Goal: Task Accomplishment & Management: Use online tool/utility

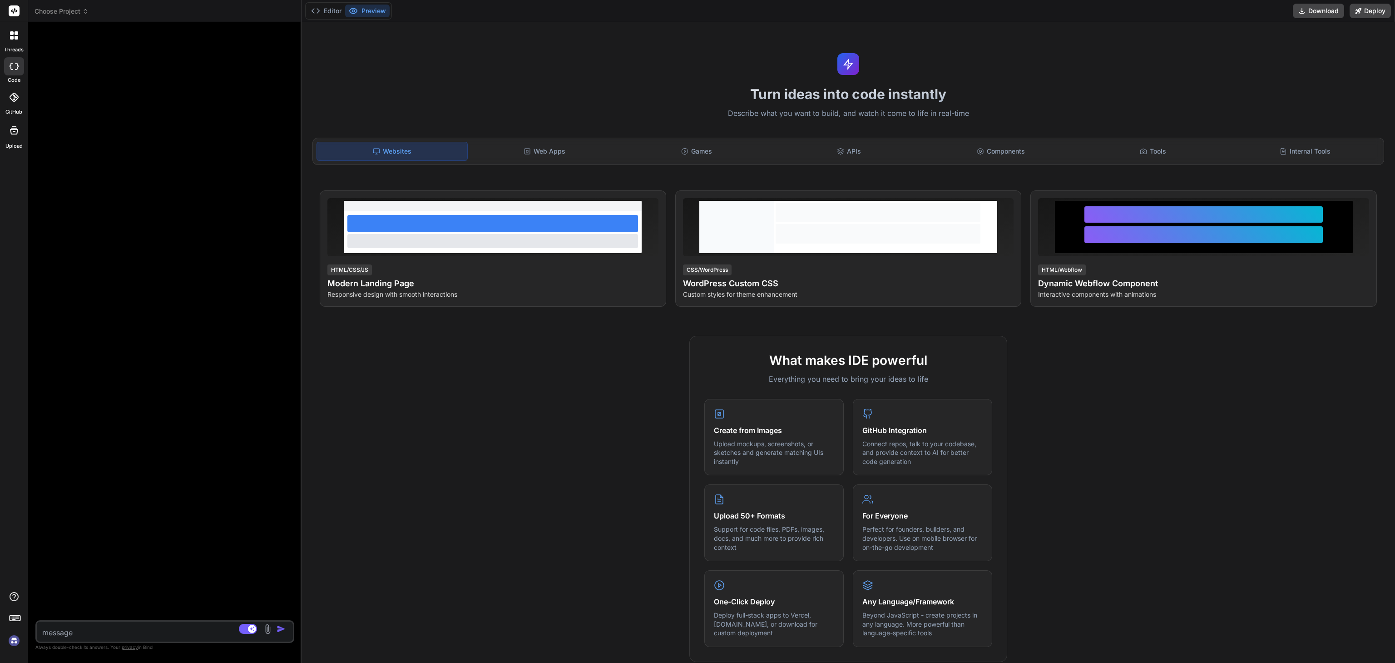
drag, startPoint x: 478, startPoint y: 252, endPoint x: 247, endPoint y: 208, distance: 234.7
click at [247, 208] on div "Bind AI Web Search Created with Pixso. Code Generator Source Claude 4 S.. Agent…" at bounding box center [164, 342] width 273 height 640
click at [82, 10] on icon at bounding box center [85, 11] width 6 height 6
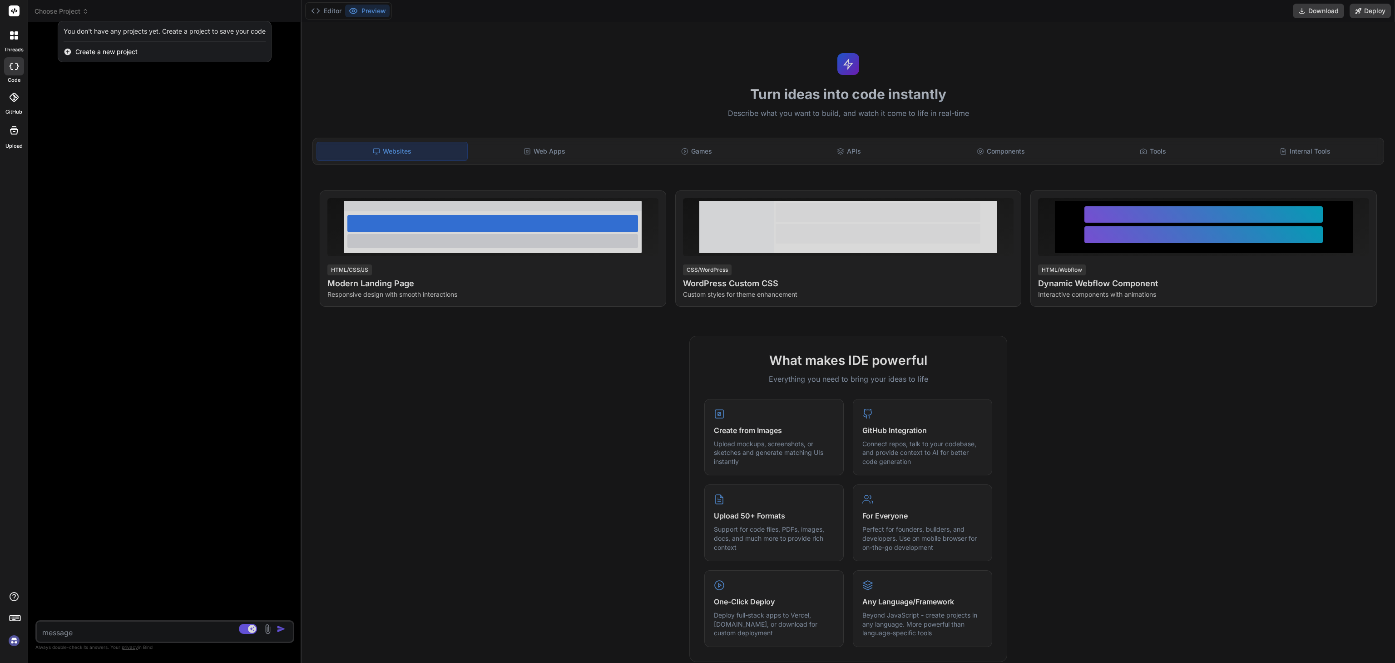
click at [82, 10] on div at bounding box center [697, 331] width 1395 height 663
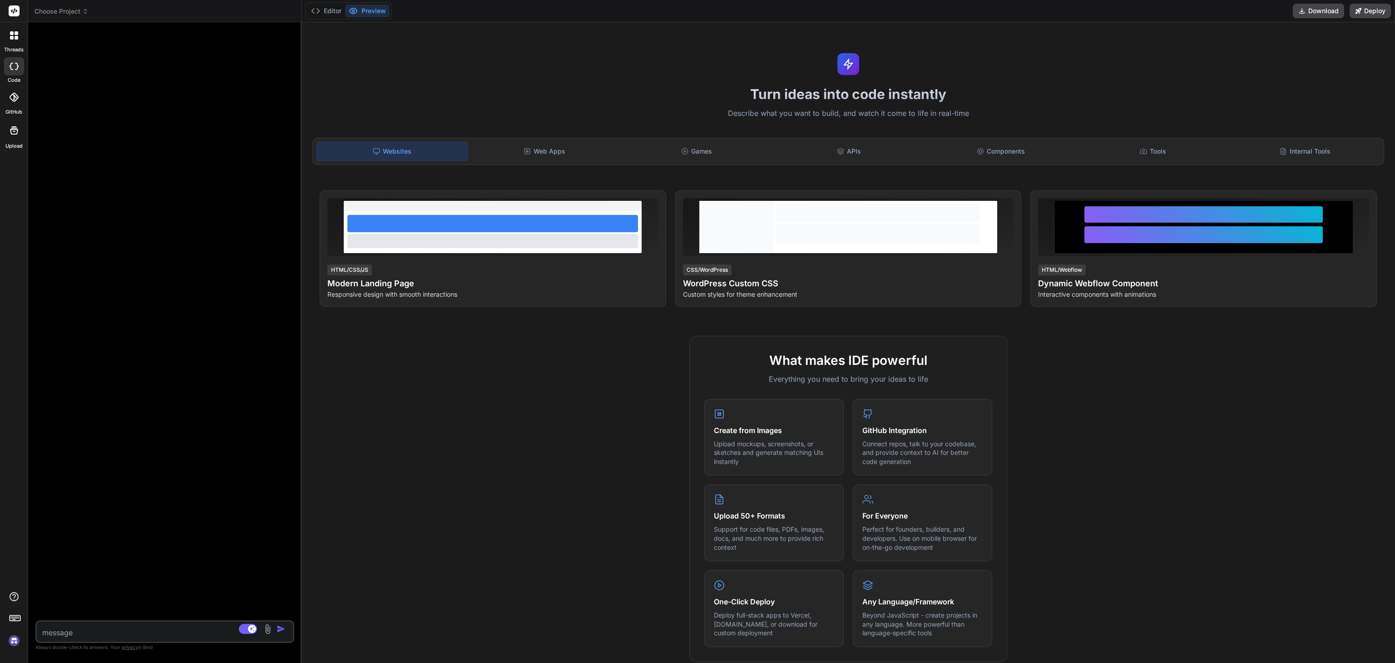
click at [75, 12] on span "Choose Project" at bounding box center [62, 11] width 54 height 9
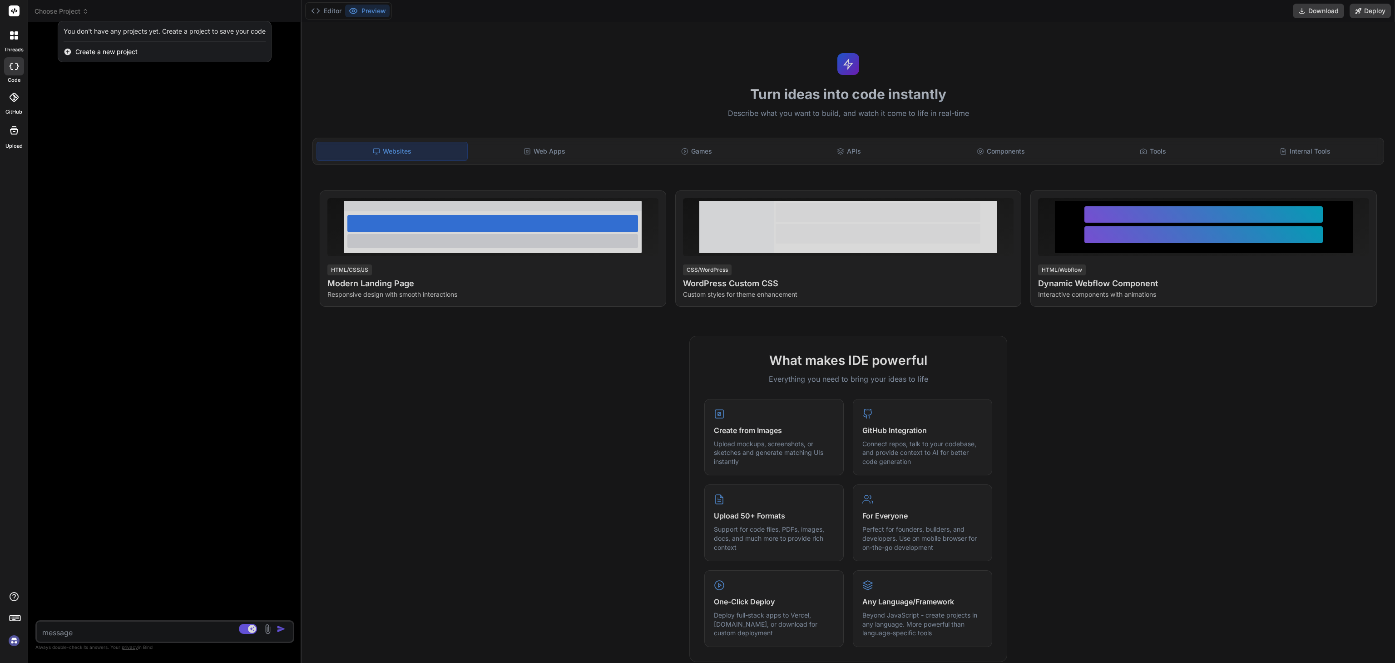
click at [189, 463] on div at bounding box center [697, 331] width 1395 height 663
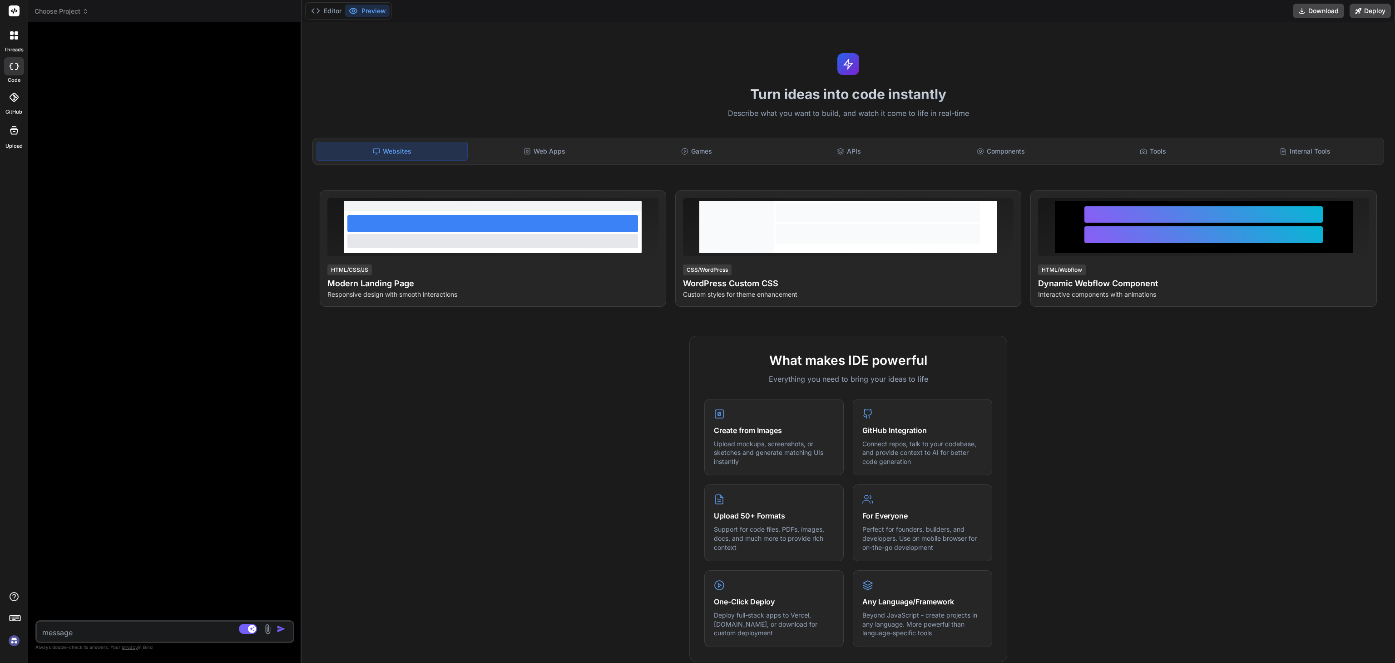
click at [14, 639] on img at bounding box center [13, 640] width 15 height 15
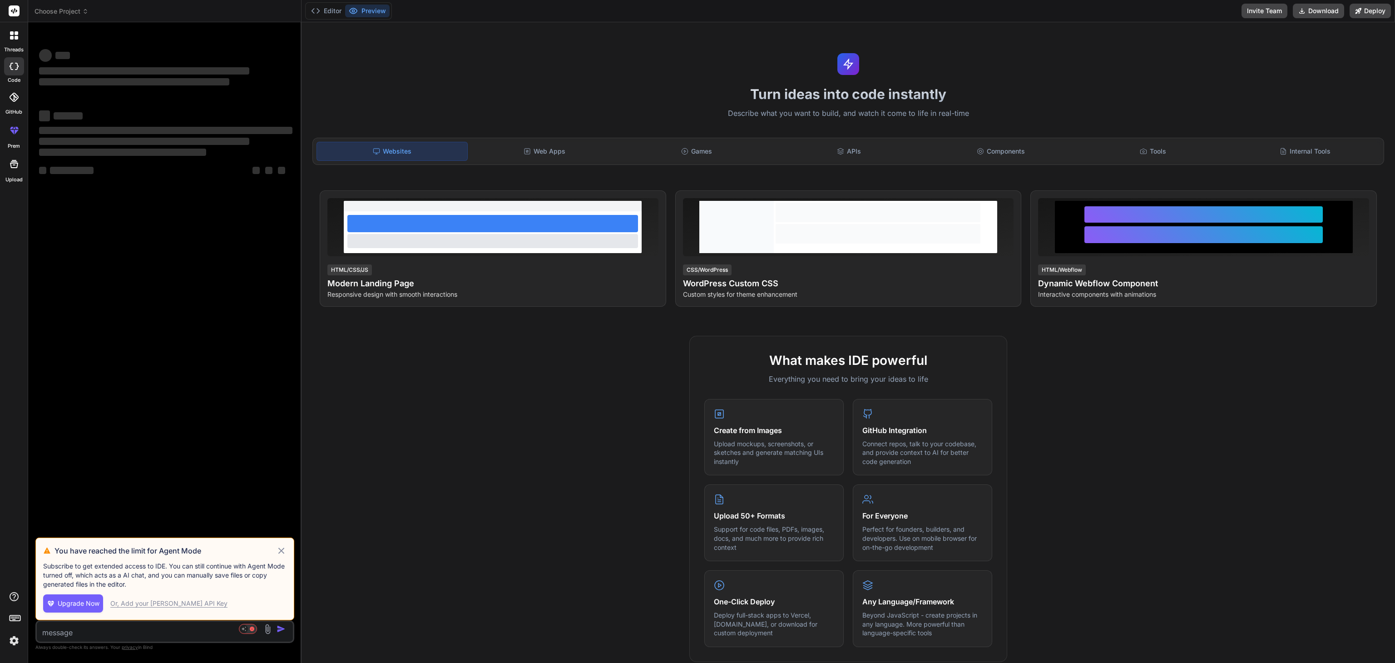
click at [74, 8] on span "Choose Project" at bounding box center [62, 11] width 54 height 9
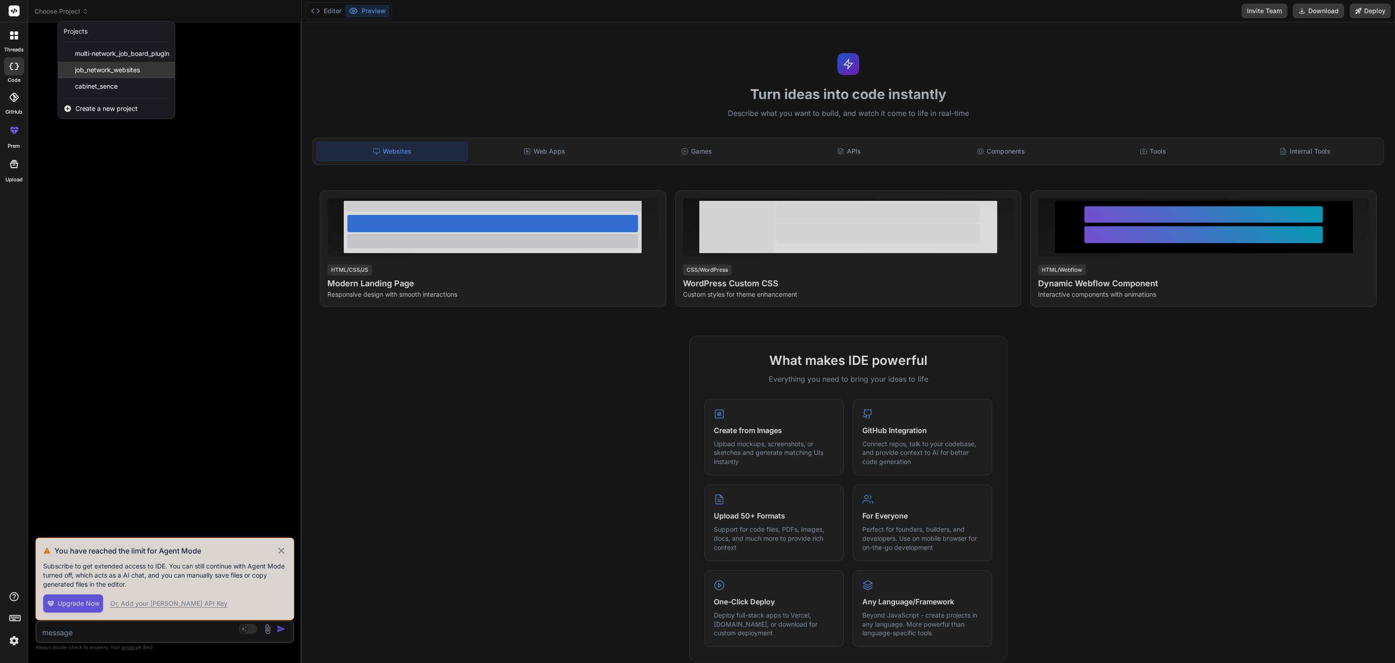
click at [118, 68] on span "job_network_websites" at bounding box center [107, 69] width 65 height 9
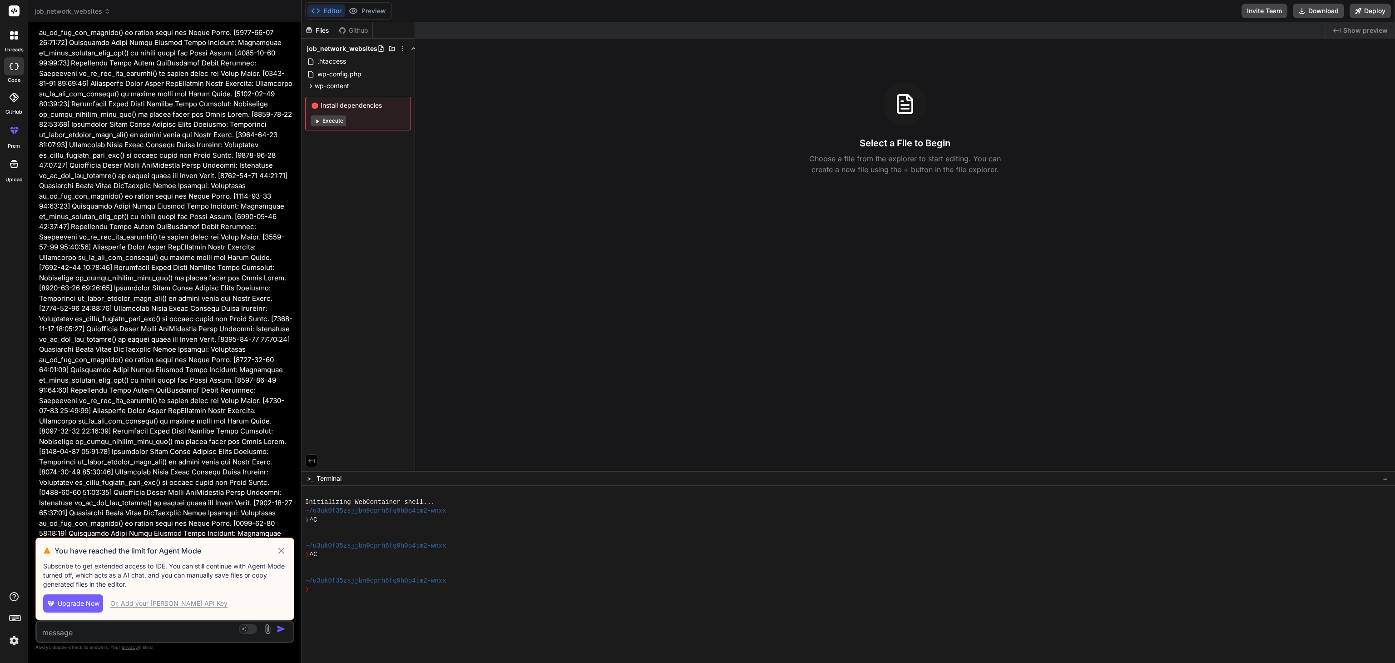
scroll to position [44207, 0]
click at [279, 553] on icon at bounding box center [281, 550] width 6 height 6
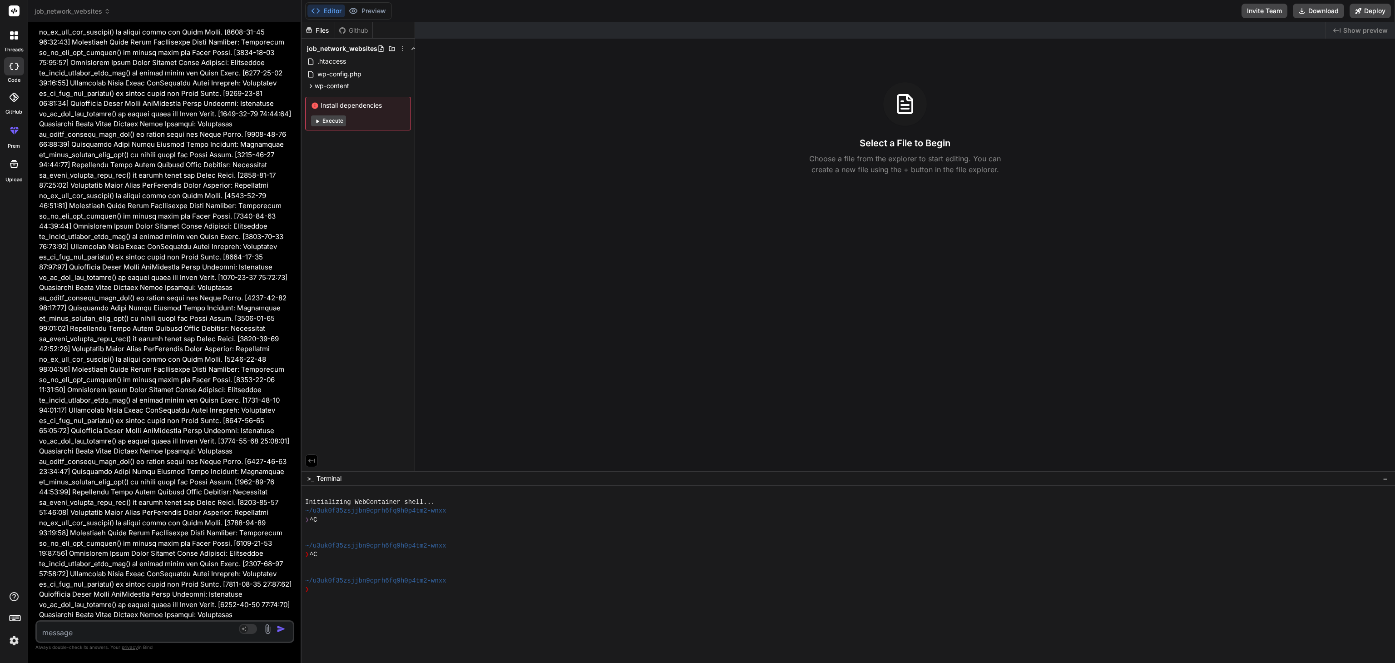
scroll to position [42331, 0]
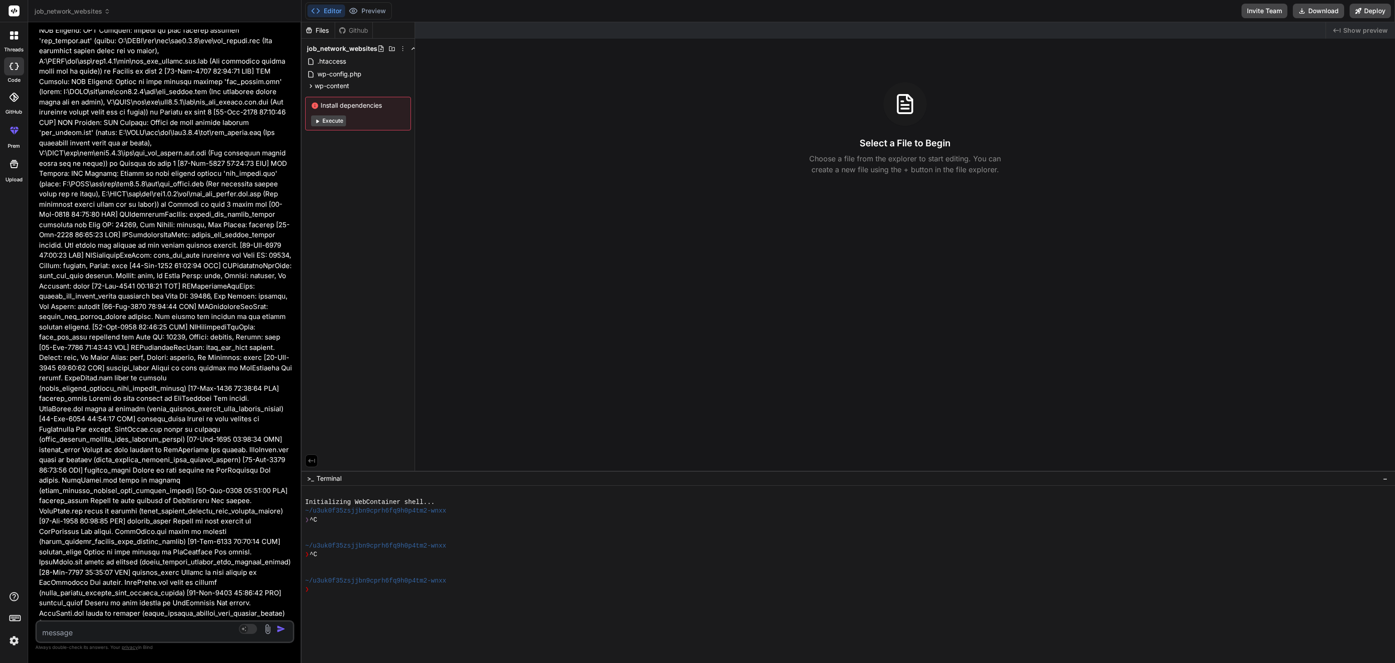
scroll to position [385, 0]
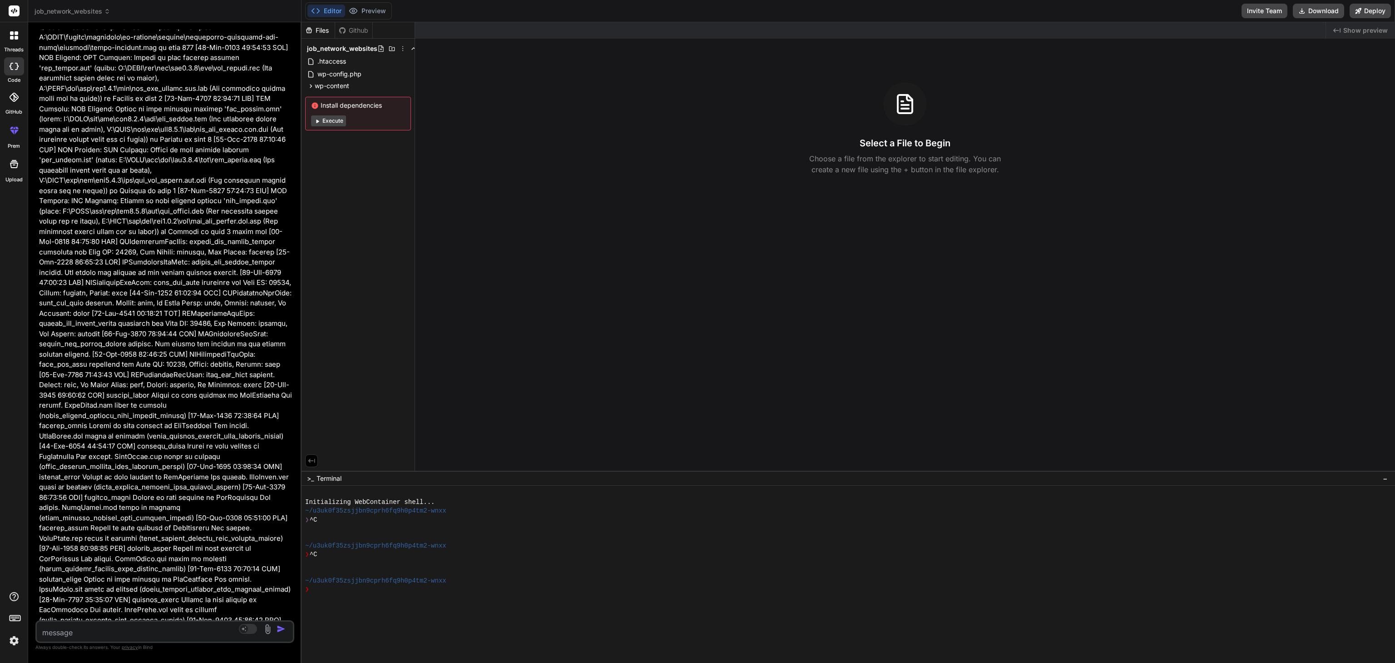
click at [96, 9] on span "job_network_websites" at bounding box center [73, 11] width 76 height 9
click at [108, 53] on span "multi-network_job_board_plugin" at bounding box center [122, 53] width 94 height 9
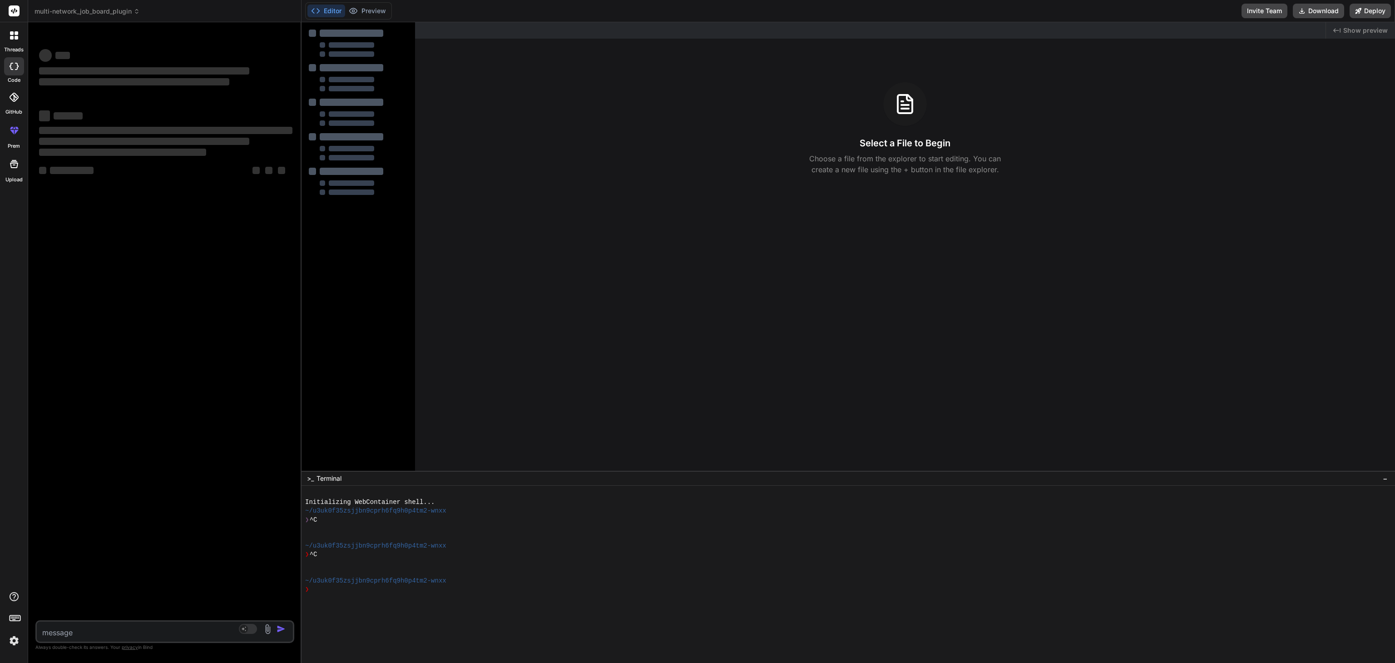
scroll to position [0, 0]
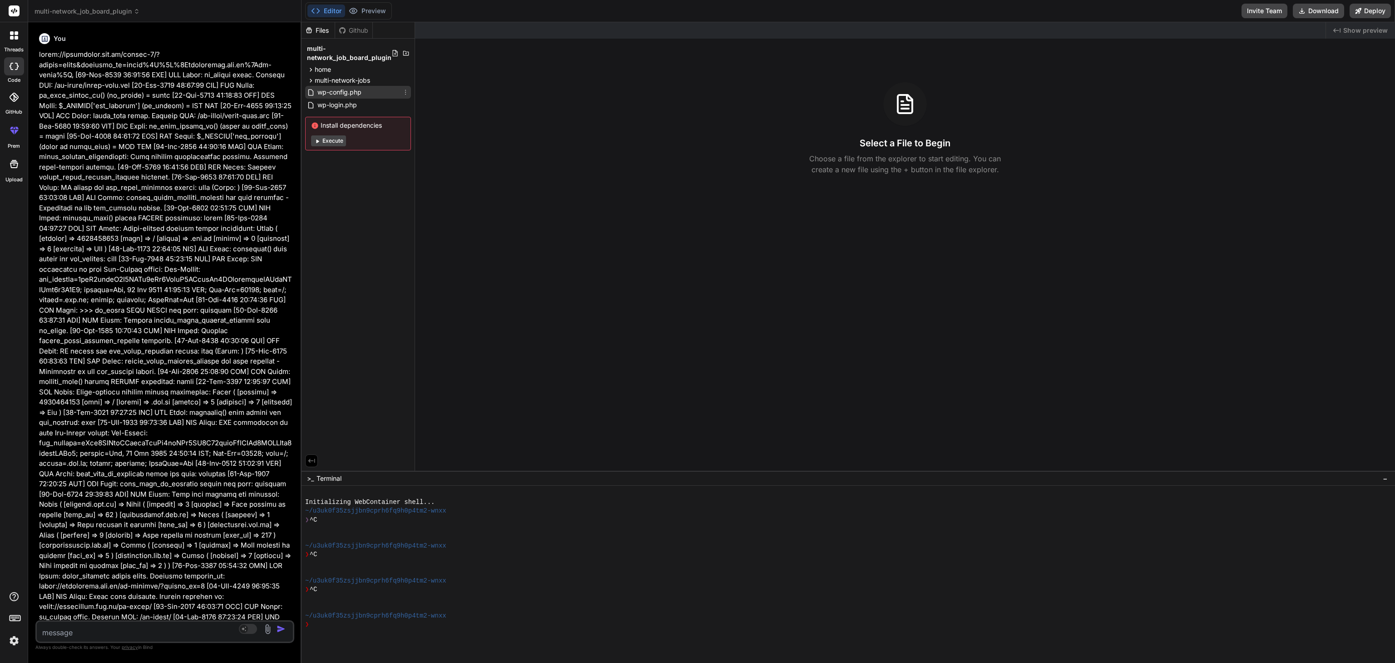
click at [338, 93] on span "wp-config.php" at bounding box center [340, 92] width 46 height 11
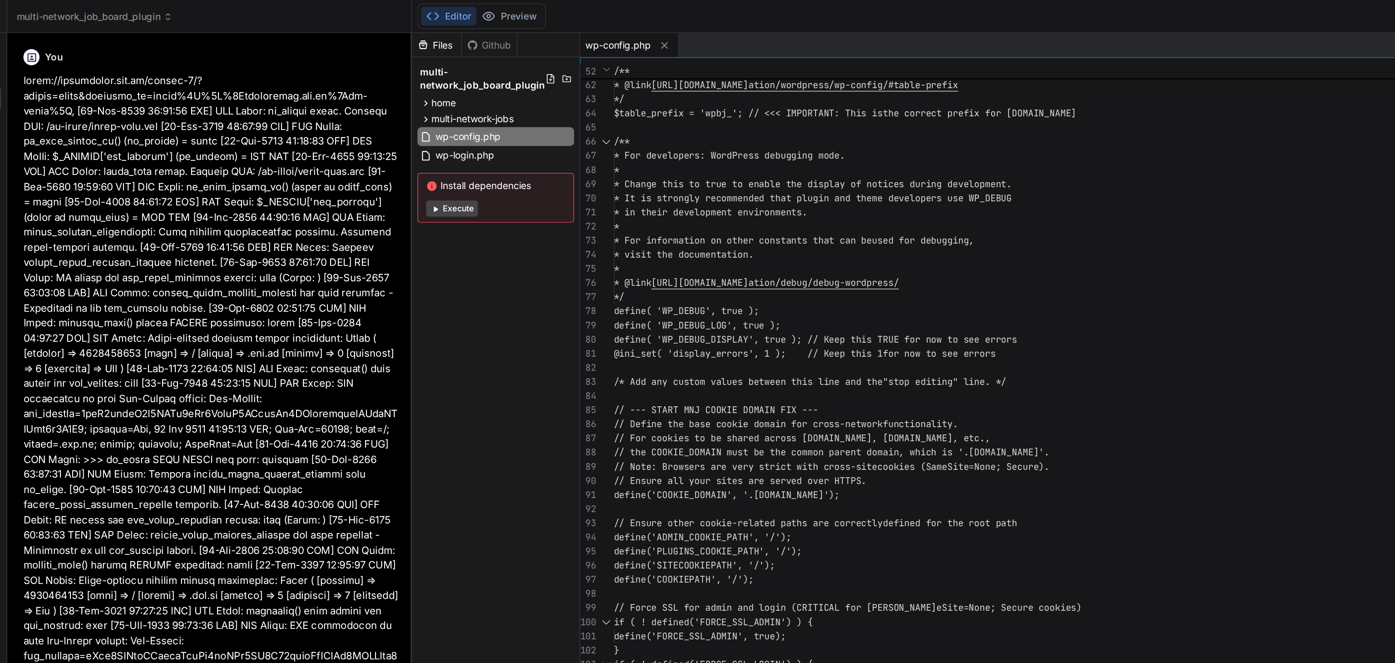
click at [127, 11] on span "multi-network_job_board_plugin" at bounding box center [87, 11] width 105 height 9
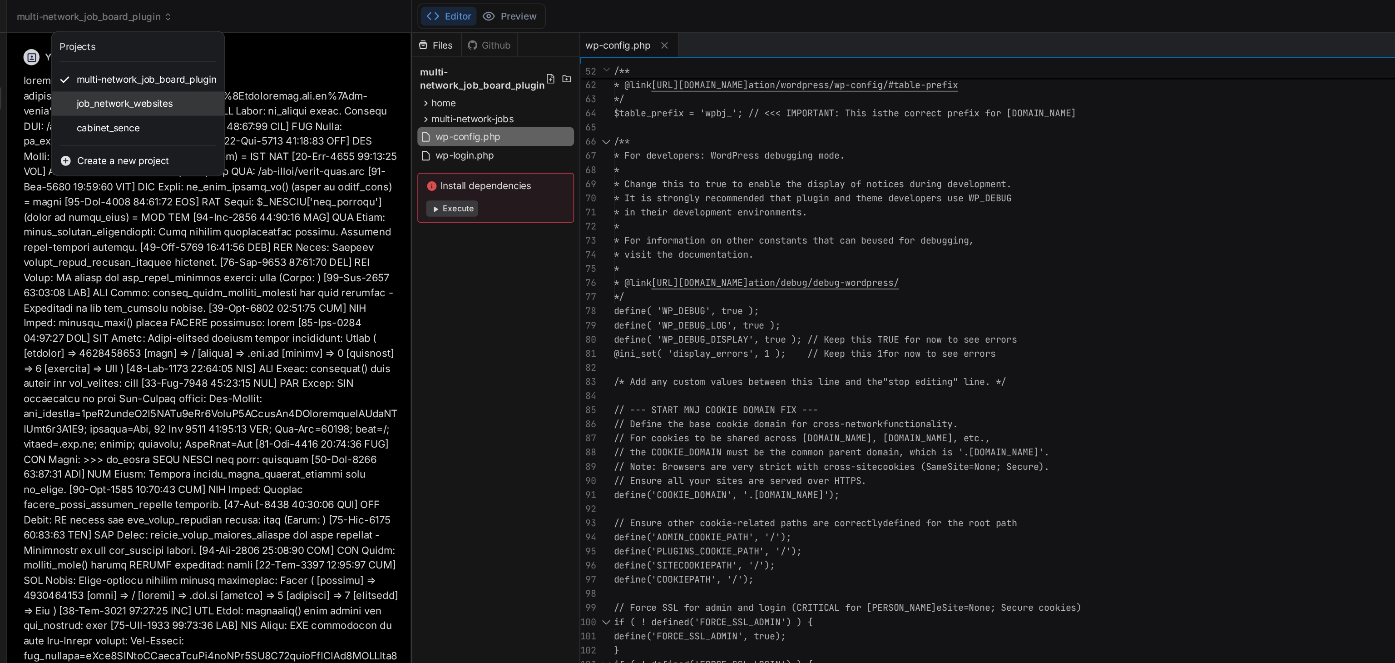
click at [94, 73] on span "job_network_websites" at bounding box center [107, 69] width 65 height 9
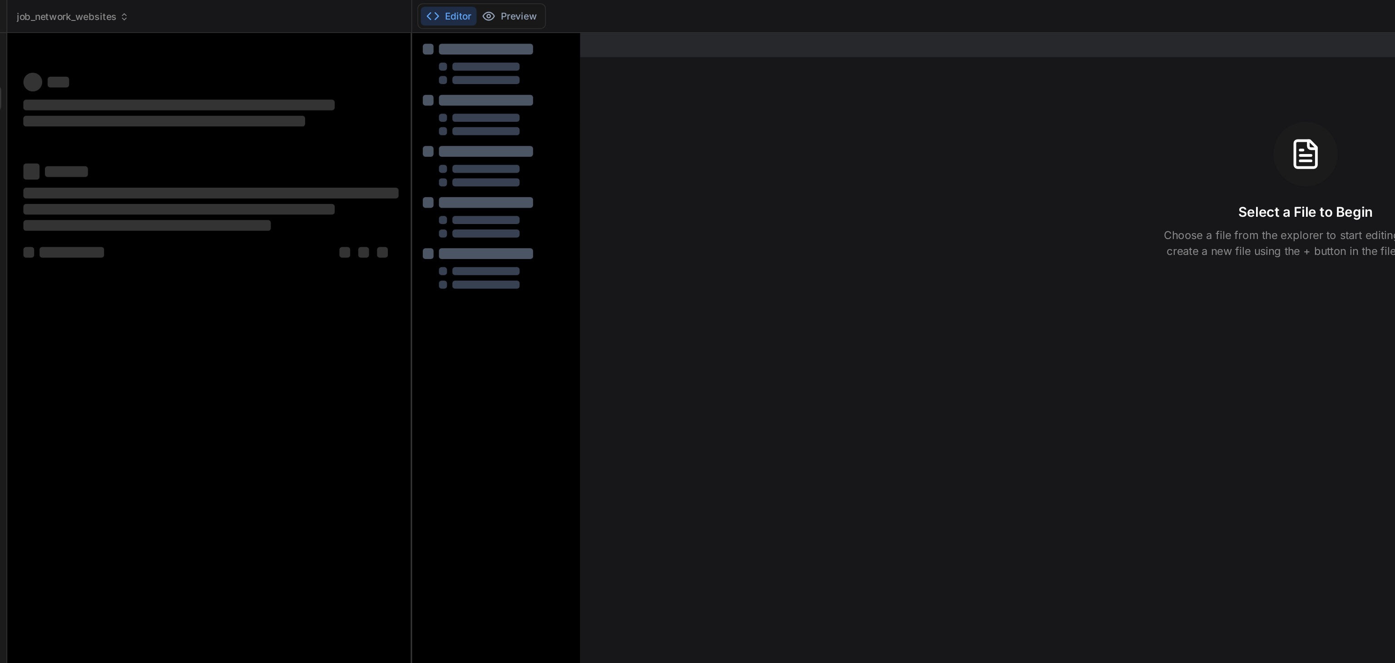
scroll to position [9, 0]
type textarea "x"
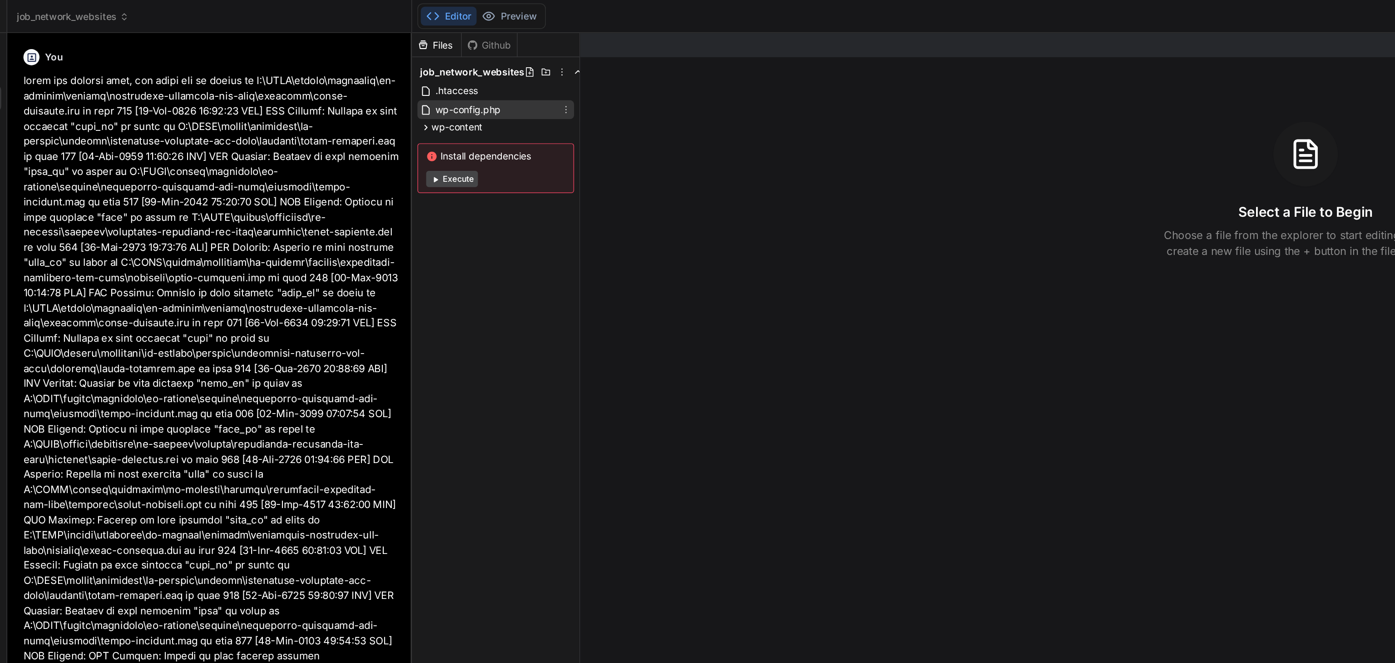
click at [331, 73] on span "wp-config.php" at bounding box center [340, 74] width 46 height 11
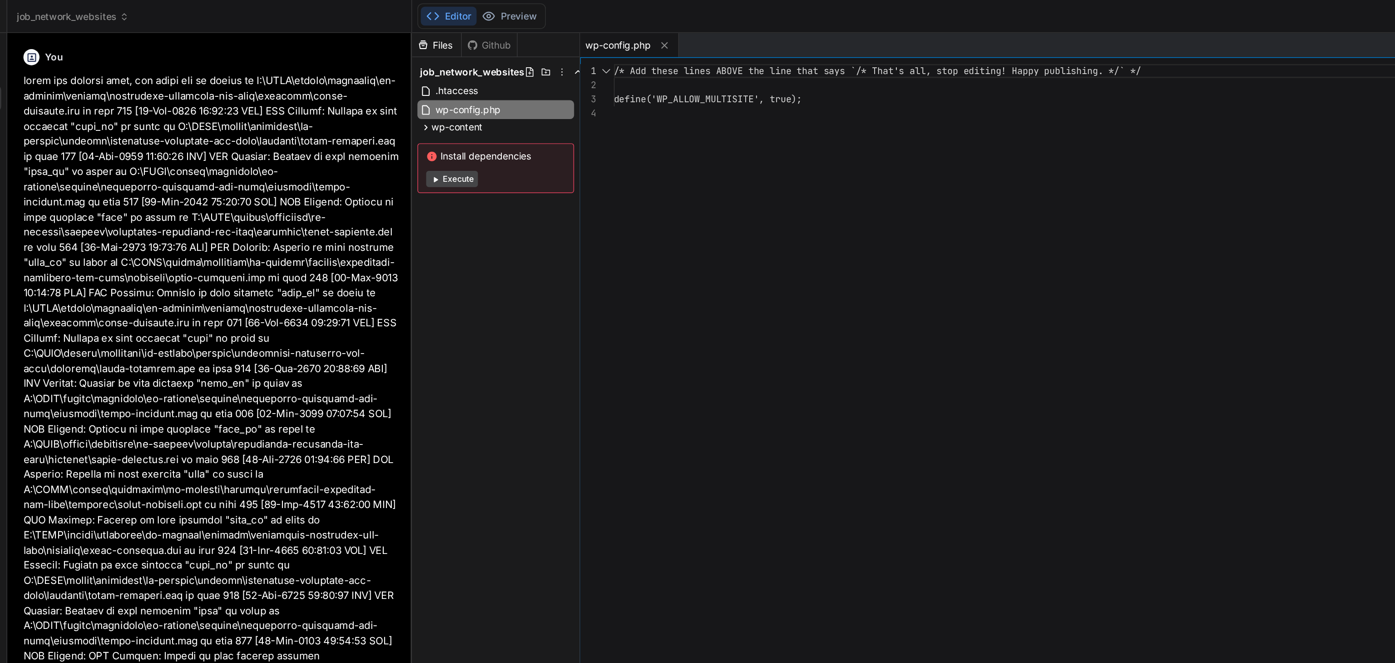
scroll to position [0, 0]
drag, startPoint x: 594, startPoint y: 76, endPoint x: 501, endPoint y: 73, distance: 93.6
click at [501, 73] on div "/* Add these lines ABOVE the line that says `/* Th at's all, stop editing! Happ…" at bounding box center [873, 259] width 870 height 432
drag, startPoint x: 453, startPoint y: 61, endPoint x: 595, endPoint y: 64, distance: 142.7
click at [595, 64] on div "/* Add these lines ABOVE the line that says `/* Th at's all, stop editing! Happ…" at bounding box center [873, 259] width 870 height 432
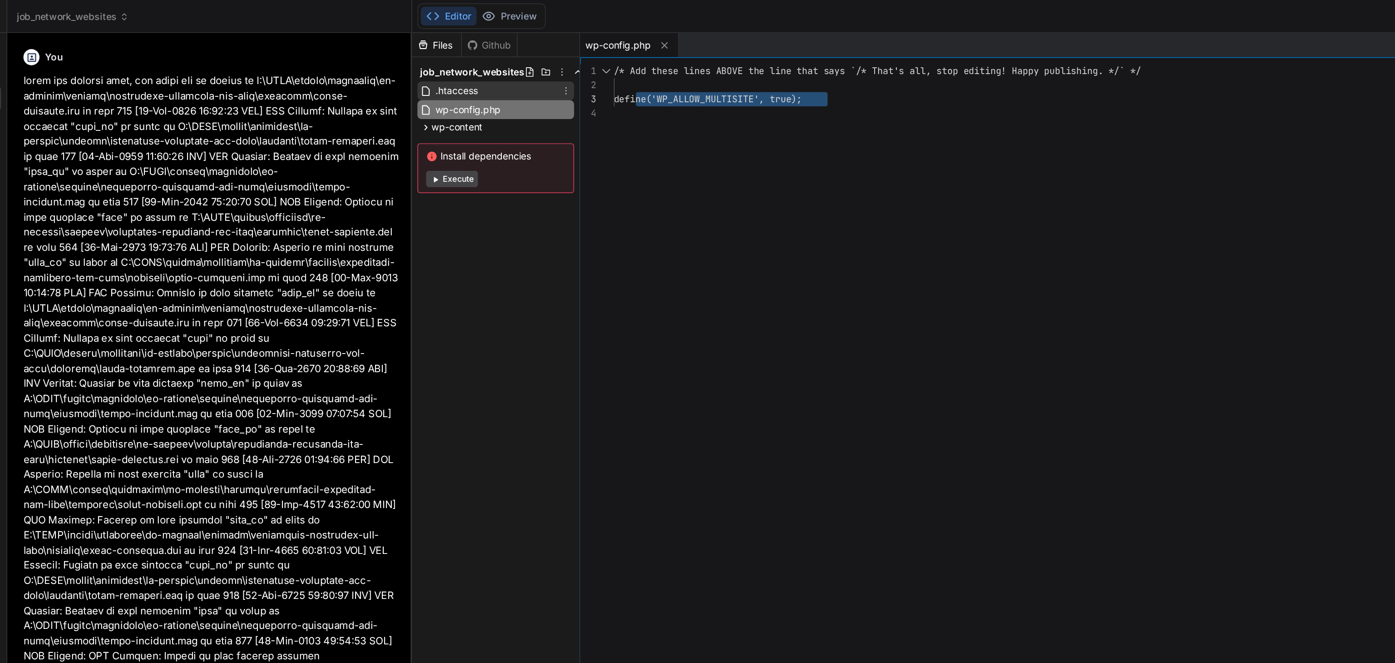
click at [332, 62] on span ".htaccess" at bounding box center [332, 61] width 30 height 11
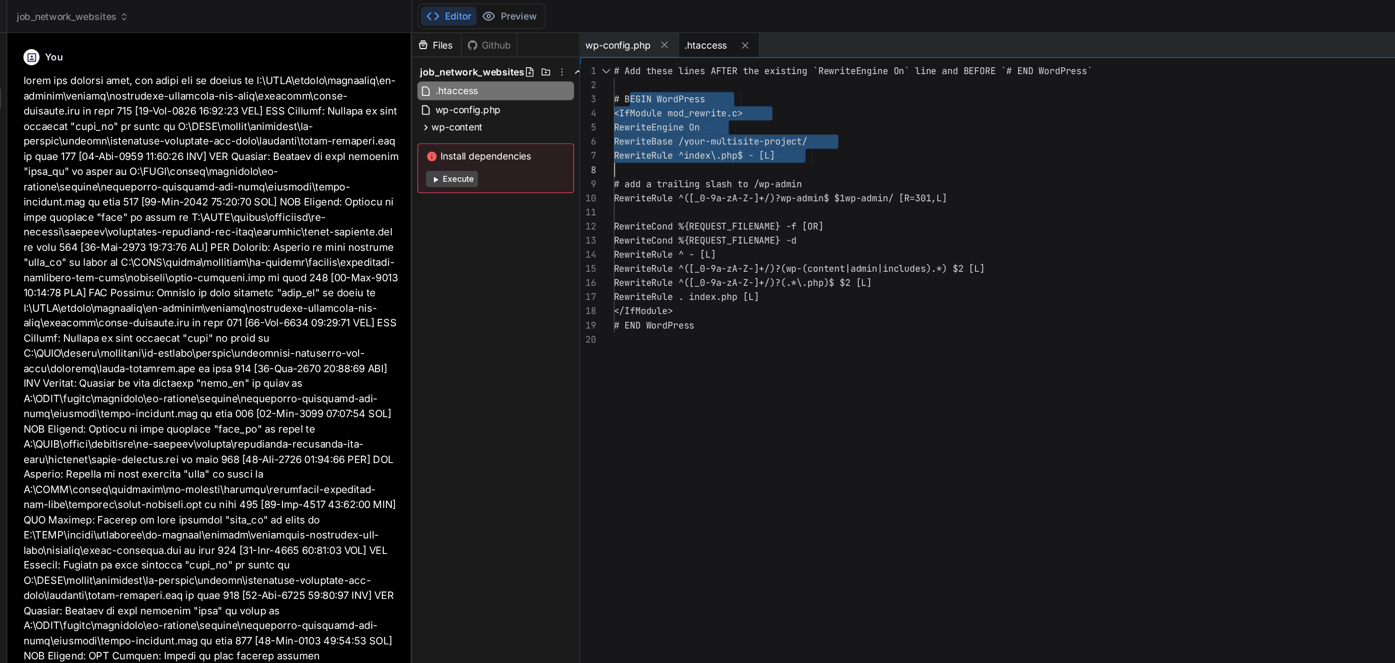
type textarea "# Add these lines AFTER the existing `RewriteEngine On` line and BEFORE `# END …"
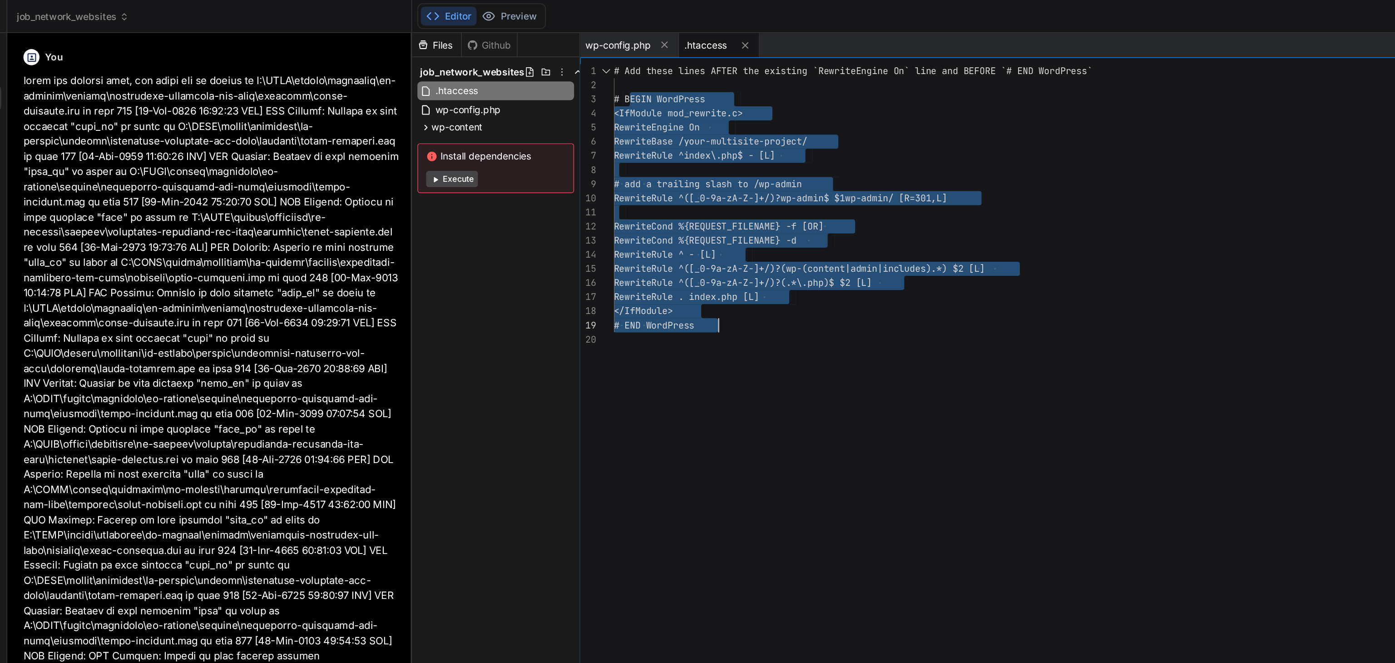
drag, startPoint x: 449, startPoint y: 61, endPoint x: 595, endPoint y: 218, distance: 214.0
click at [595, 218] on div "# Add these lines AFTER the existing `RewriteEngin e On` line and BEFORE `# END…" at bounding box center [873, 259] width 870 height 432
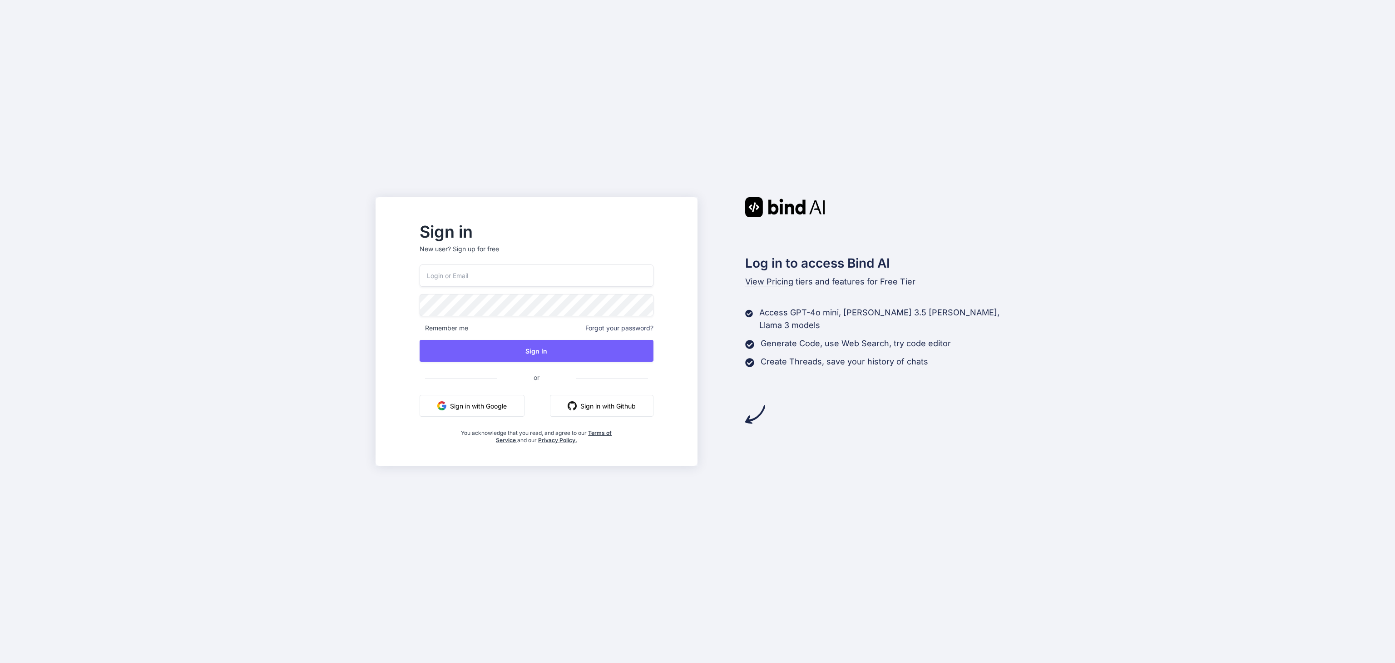
click at [511, 412] on button "Sign in with Google" at bounding box center [472, 406] width 105 height 22
